Goal: Feedback & Contribution: Contribute content

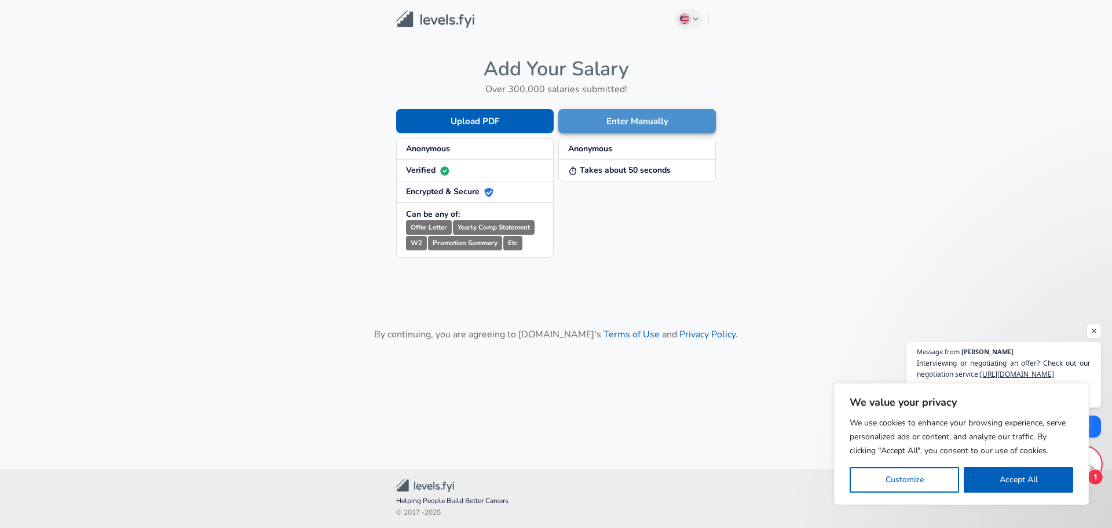
click at [630, 123] on button "Enter Manually" at bounding box center [637, 121] width 158 height 24
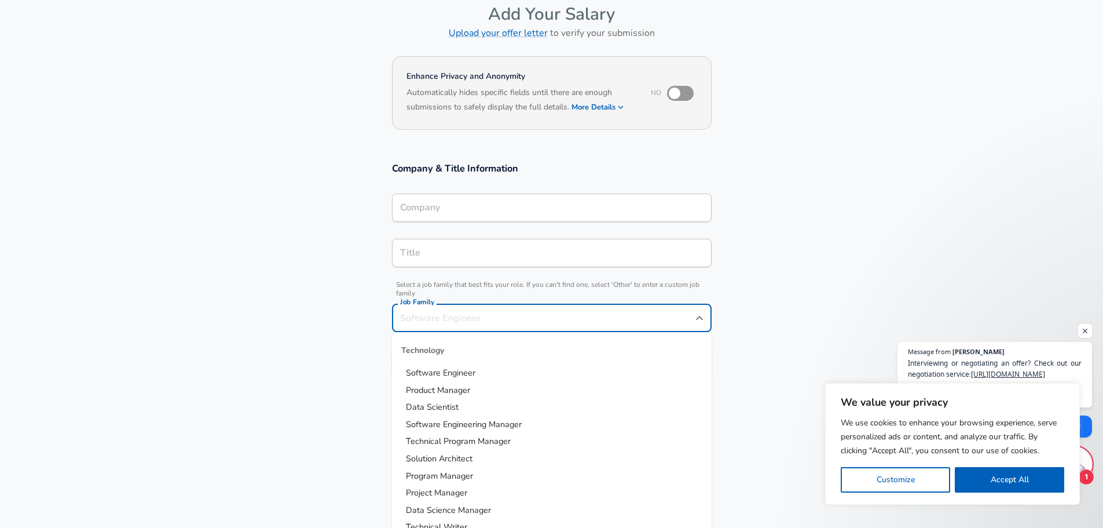
scroll to position [81, 0]
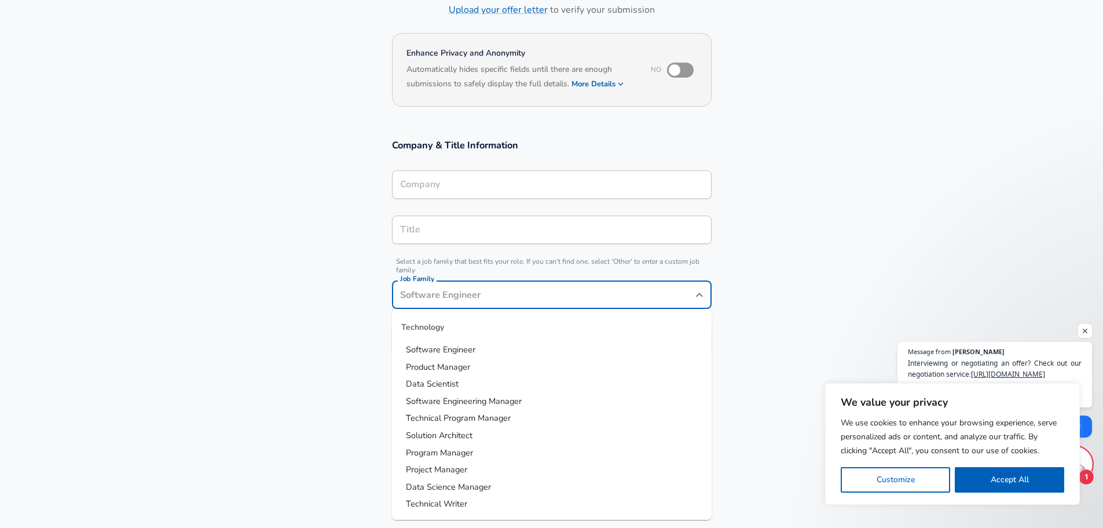
click at [459, 292] on input "Job Family" at bounding box center [543, 295] width 292 height 18
click at [457, 344] on span "Software Engineer" at bounding box center [440, 349] width 69 height 12
type input "Software Engineer"
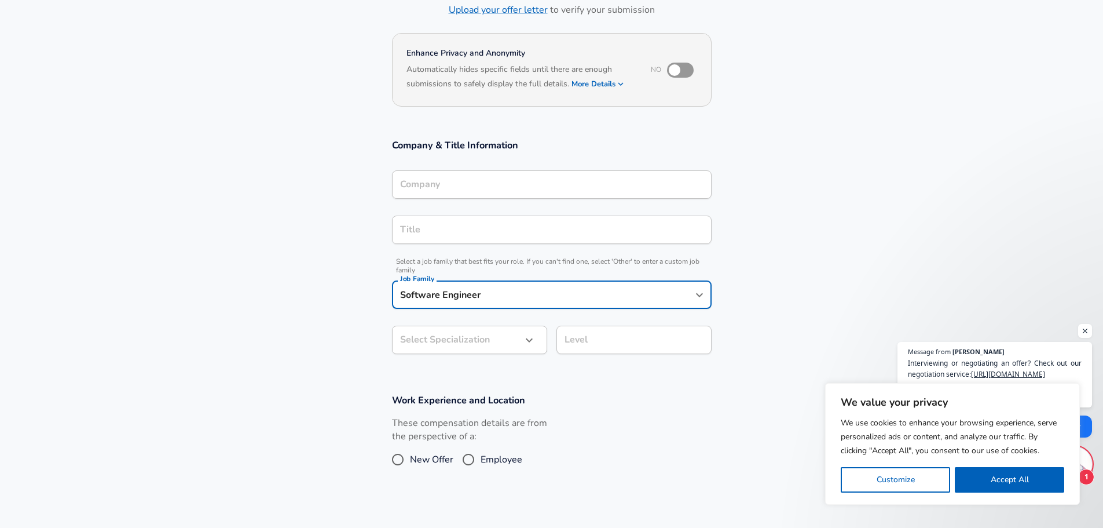
click at [463, 339] on body "We value your privacy We use cookies to enhance your browsing experience, serve…" at bounding box center [551, 183] width 1103 height 528
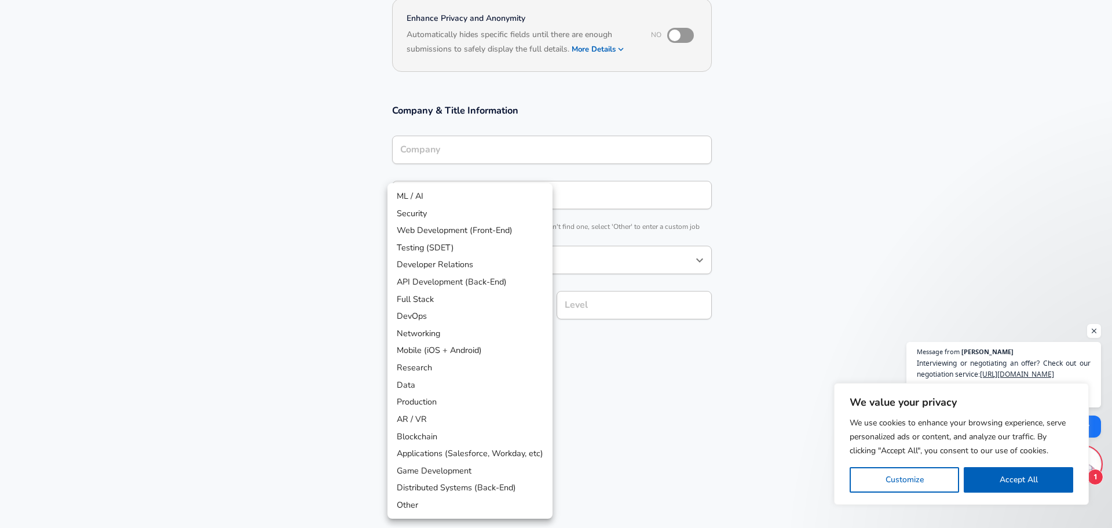
click at [419, 215] on li "Security" at bounding box center [469, 213] width 165 height 17
type input "Security"
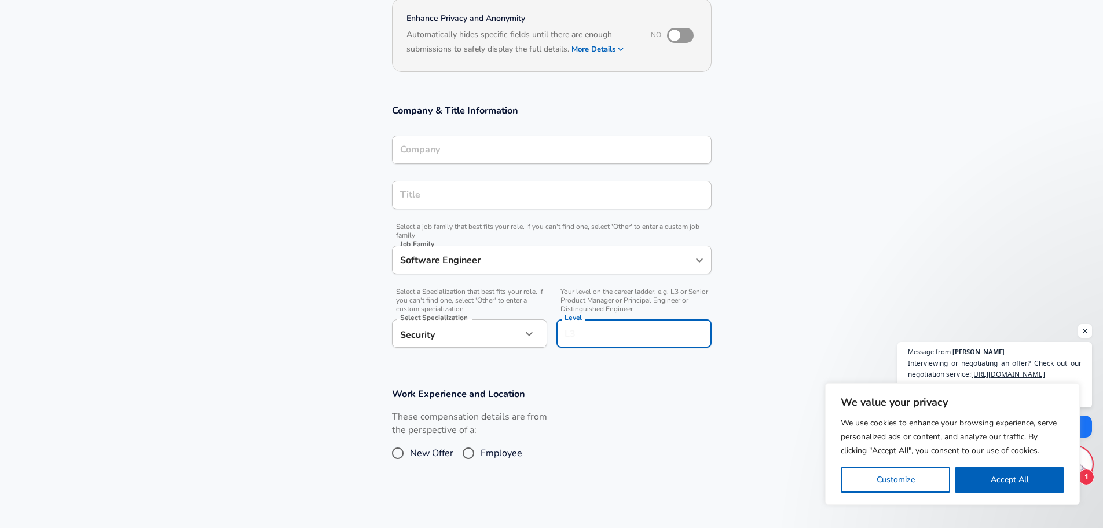
scroll to position [139, 0]
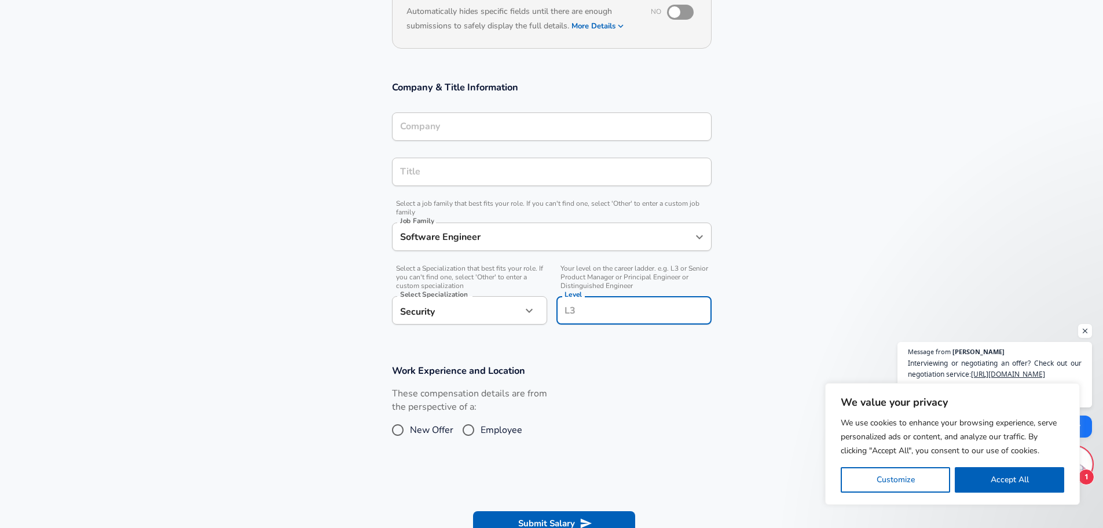
click at [578, 304] on div "Level Level" at bounding box center [634, 311] width 155 height 31
click at [473, 423] on input "Employee" at bounding box center [468, 429] width 24 height 19
radio input "true"
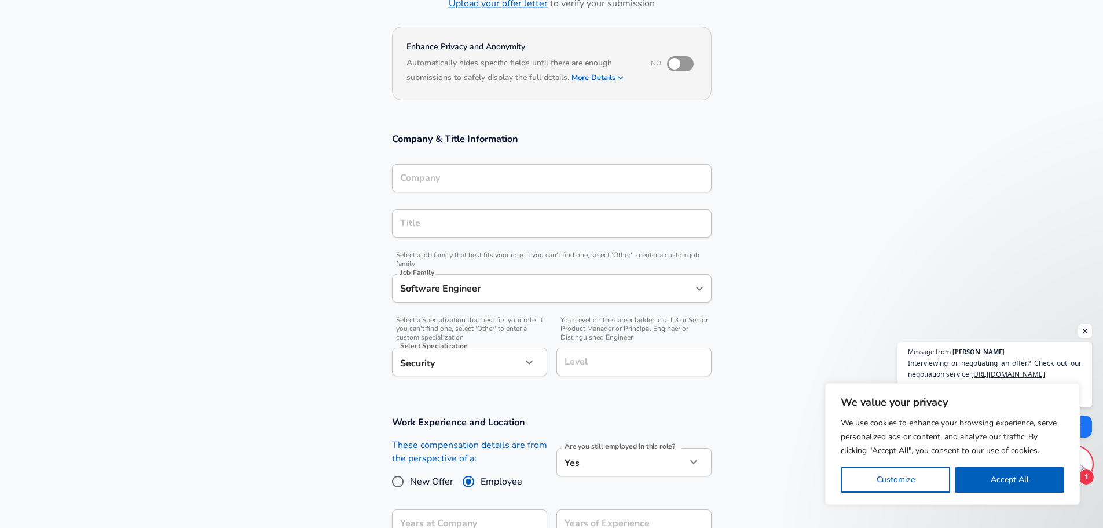
scroll to position [81, 0]
